Goal: Task Accomplishment & Management: Manage account settings

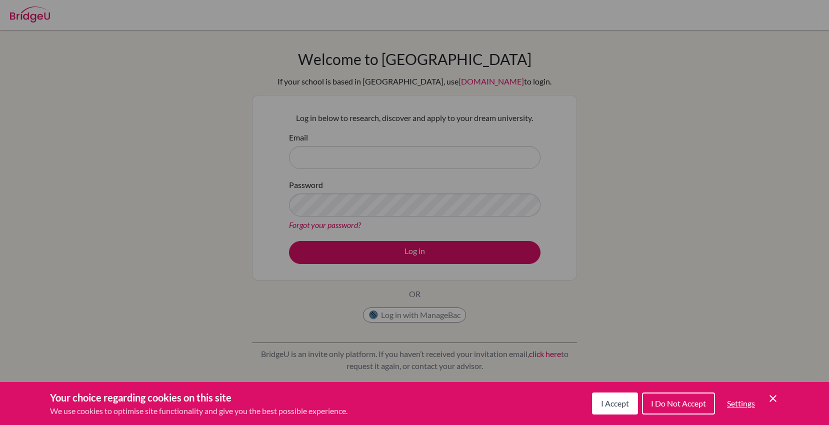
click at [606, 400] on span "I Accept" at bounding box center [615, 404] width 28 height 10
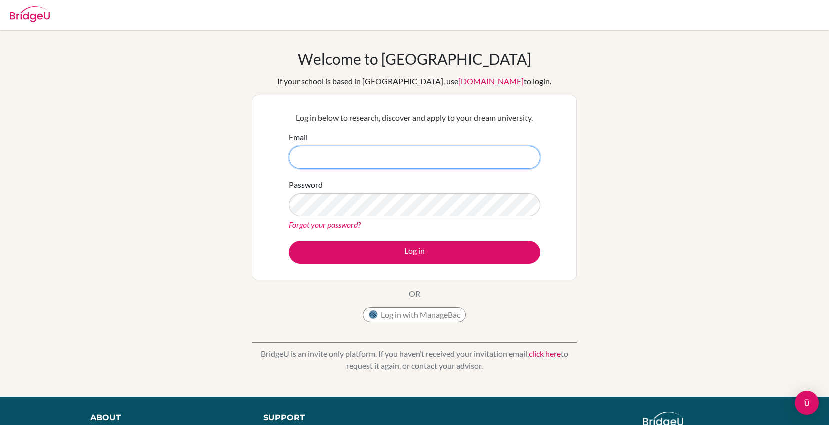
click at [388, 154] on input "Email" at bounding box center [415, 157] width 252 height 23
type input "ganzmisheel846@gmail.com"
click at [385, 217] on div "Password Forgot your password?" at bounding box center [415, 205] width 252 height 52
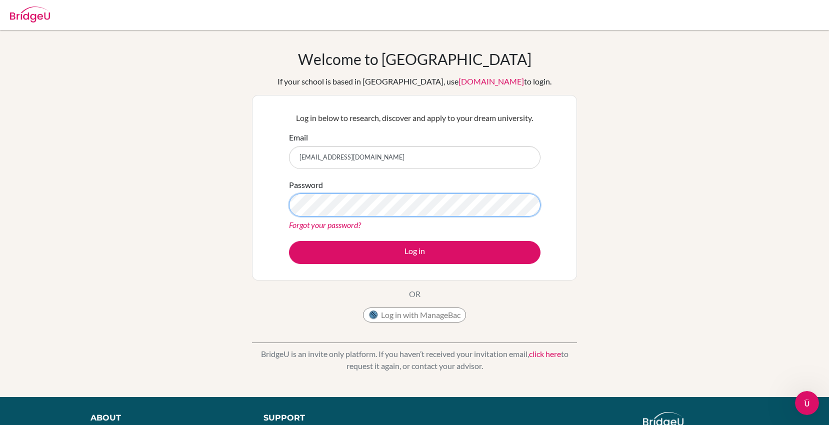
click at [289, 241] on button "Log in" at bounding box center [415, 252] width 252 height 23
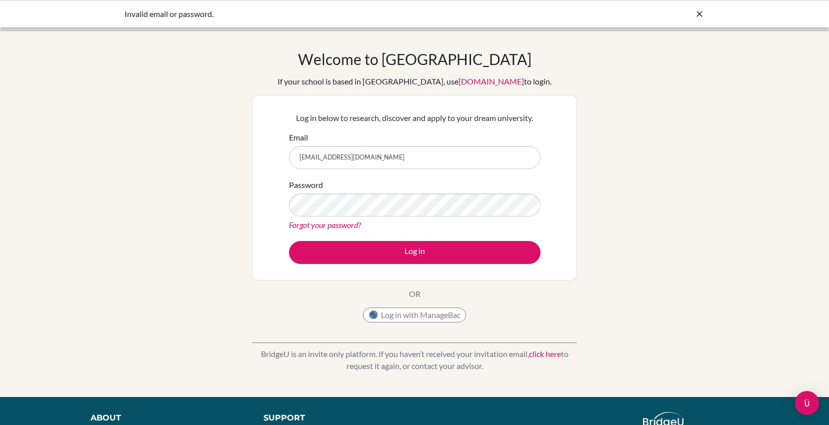
click at [702, 14] on icon at bounding box center [700, 14] width 10 height 10
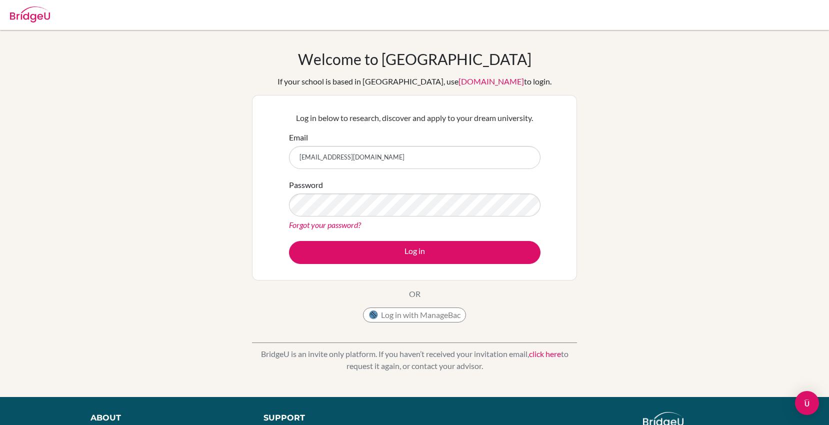
click at [20, 8] on img at bounding box center [30, 15] width 40 height 16
click at [549, 356] on link "click here" at bounding box center [545, 354] width 32 height 10
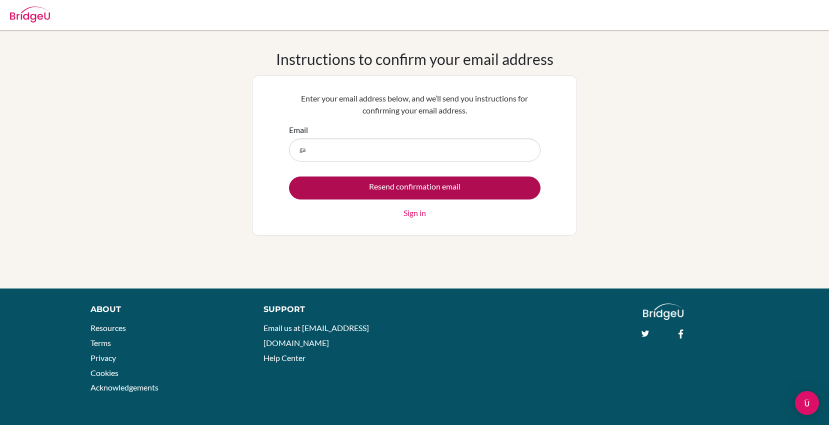
type input "[EMAIL_ADDRESS][DOMAIN_NAME]"
click at [395, 189] on input "Resend confirmation email" at bounding box center [415, 188] width 252 height 23
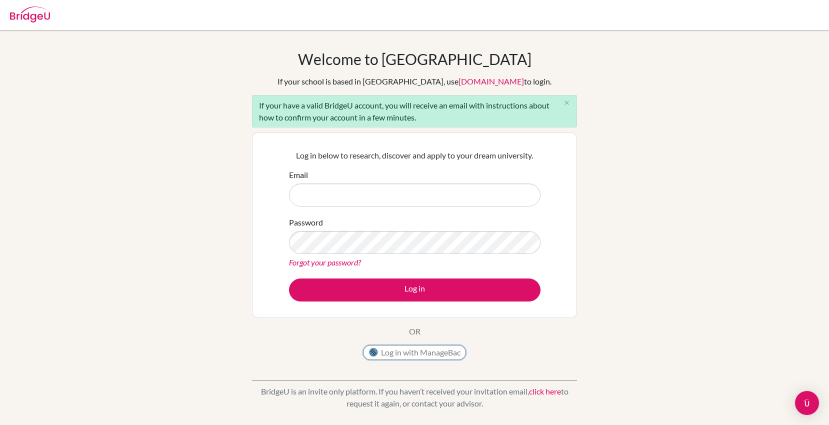
click at [395, 350] on button "Log in with ManageBac" at bounding box center [414, 352] width 103 height 15
